Goal: Navigation & Orientation: Find specific page/section

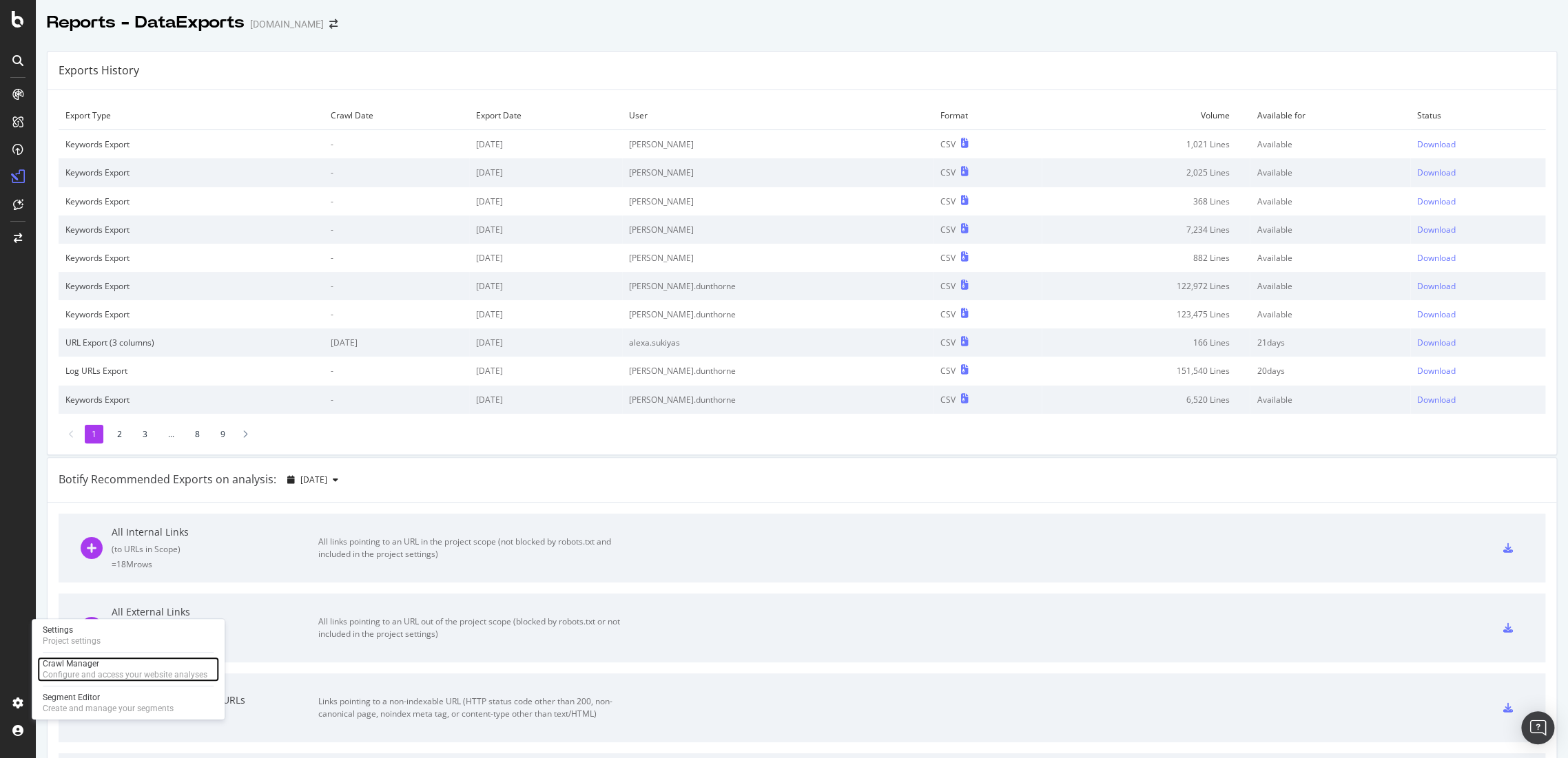
click at [81, 671] on div "Configure and access your website analyses" at bounding box center [125, 675] width 165 height 11
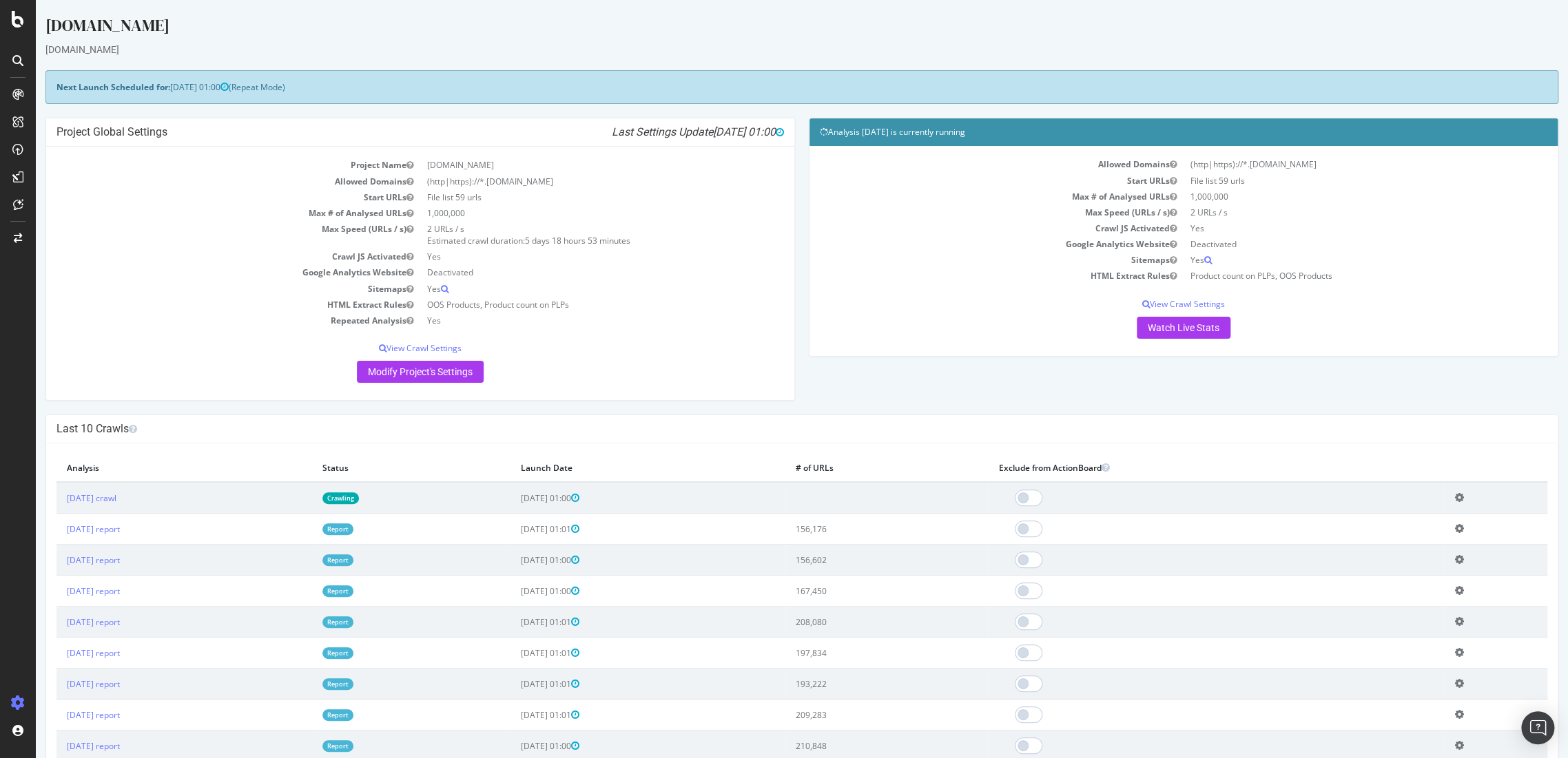
drag, startPoint x: 937, startPoint y: 395, endPoint x: 947, endPoint y: 395, distance: 10.0
click at [937, 395] on div "Project Global Settings Last Settings Update [DATE] 01:00 Project Name [DOMAIN_…" at bounding box center [802, 265] width 1527 height 297
click at [579, 496] on icon at bounding box center [575, 498] width 8 height 10
